Goal: Find specific page/section: Find specific page/section

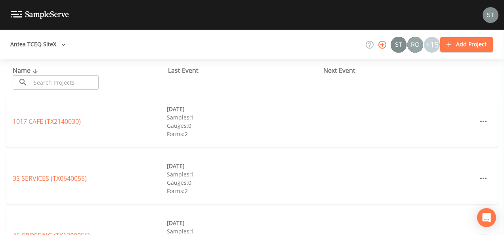
click at [61, 81] on input "text" at bounding box center [65, 82] width 68 height 15
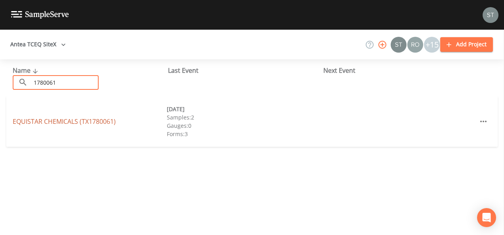
type input "1780061"
click at [80, 122] on link "EQUISTAR CHEMICALS (TX1780061)" at bounding box center [64, 121] width 103 height 9
